Goal: Navigation & Orientation: Find specific page/section

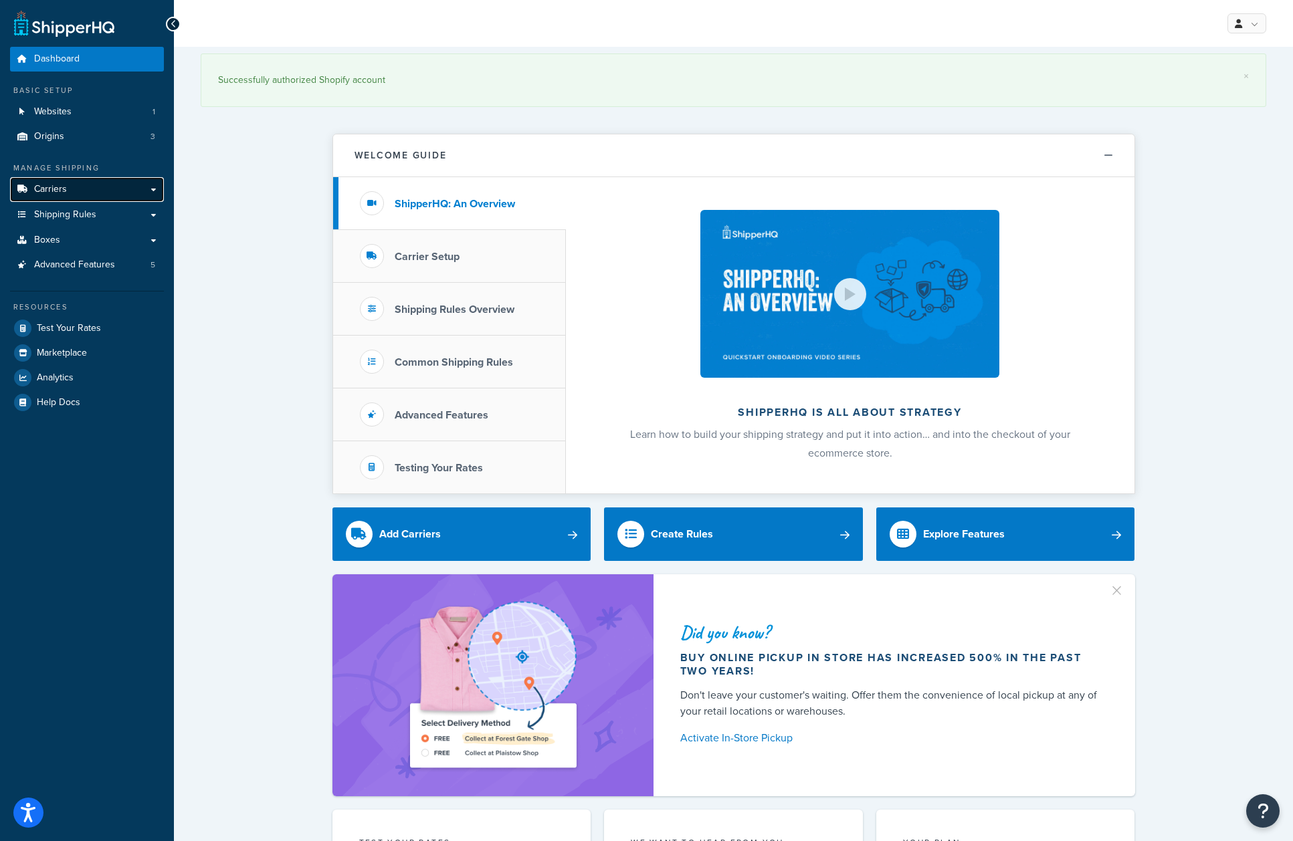
click at [72, 188] on link "Carriers" at bounding box center [87, 189] width 154 height 25
